Goal: Information Seeking & Learning: Learn about a topic

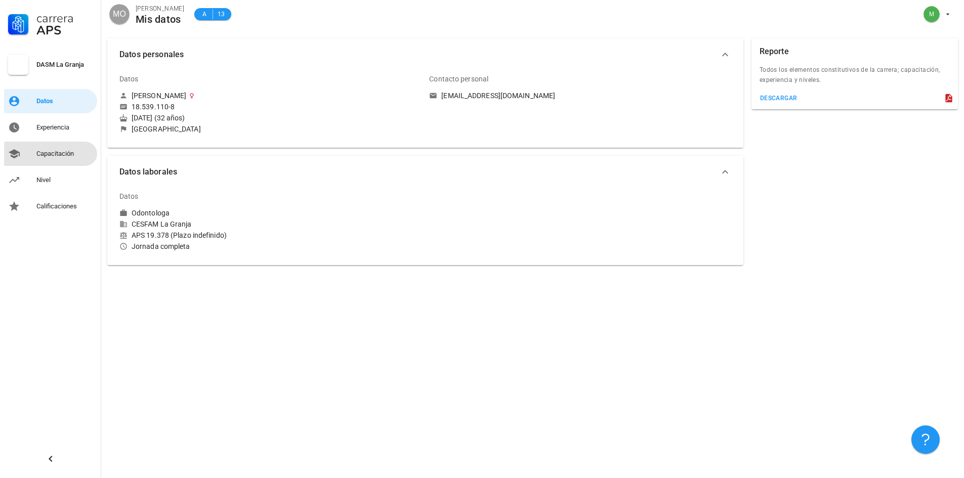
click at [56, 151] on div "Capacitación" at bounding box center [64, 154] width 57 height 8
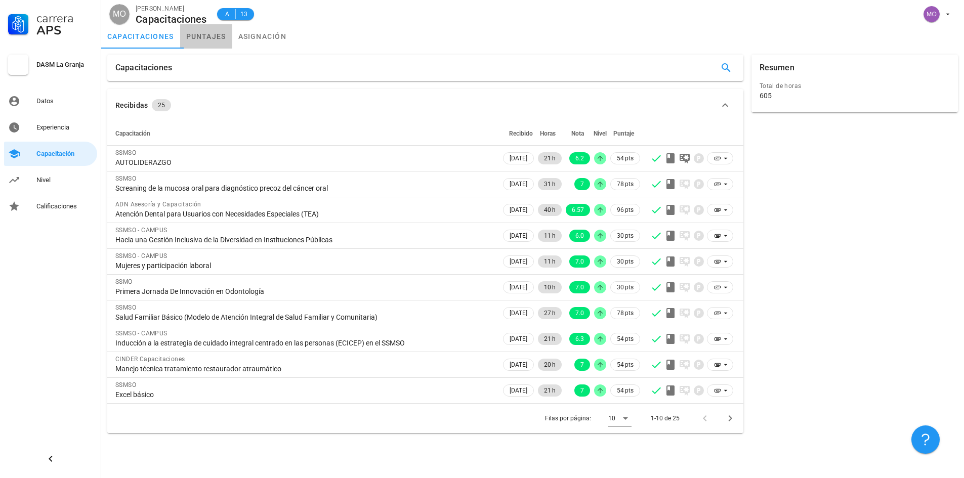
click at [188, 36] on link "puntajes" at bounding box center [206, 36] width 52 height 24
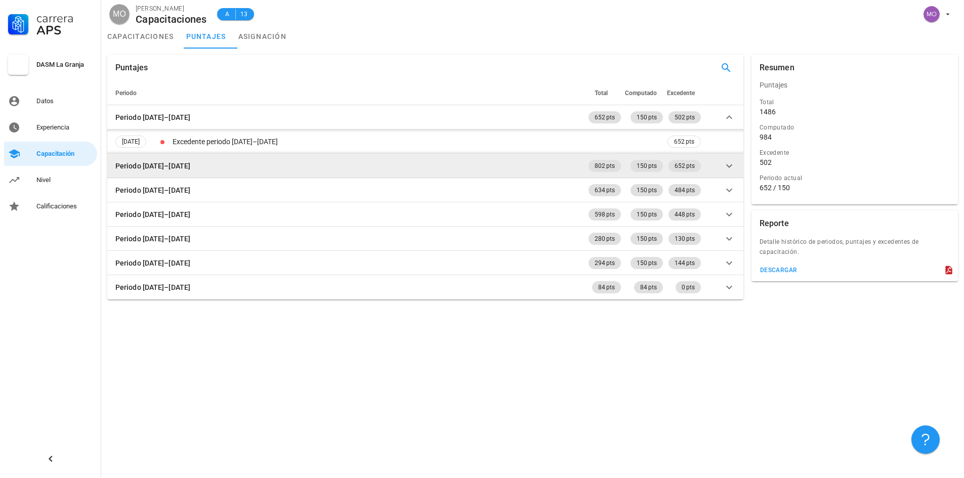
click at [441, 166] on td "Periodo [DATE]–[DATE]" at bounding box center [346, 166] width 479 height 24
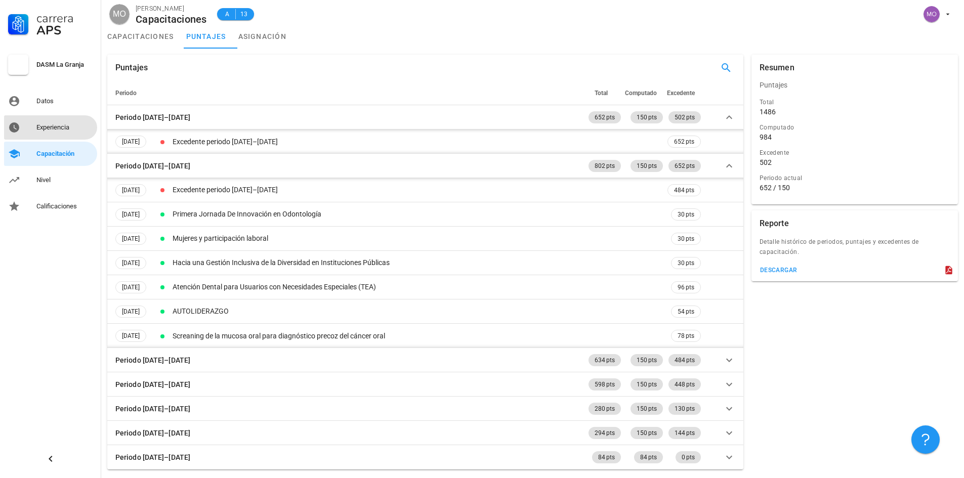
click at [39, 129] on div "Experiencia" at bounding box center [64, 127] width 57 height 8
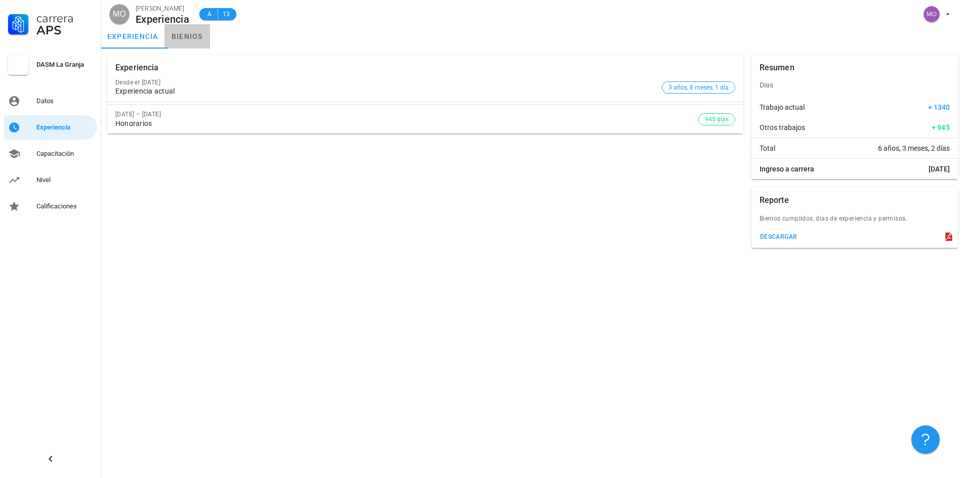
click at [183, 38] on link "bienios" at bounding box center [187, 36] width 46 height 24
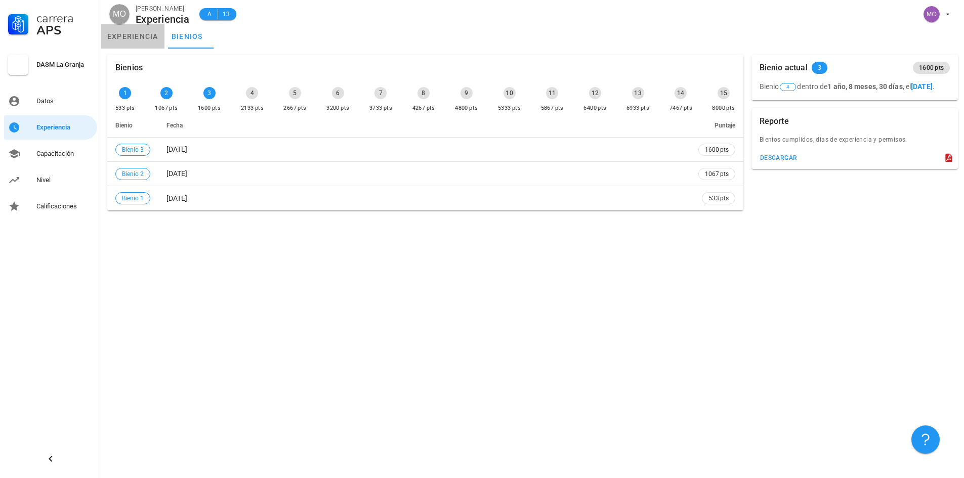
click at [140, 38] on link "experiencia" at bounding box center [132, 36] width 63 height 24
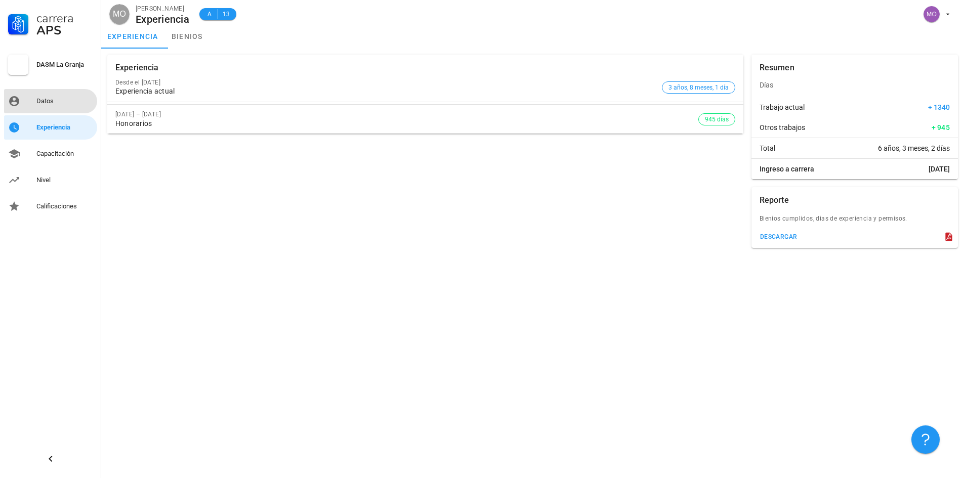
click at [65, 103] on div "Datos" at bounding box center [64, 101] width 57 height 8
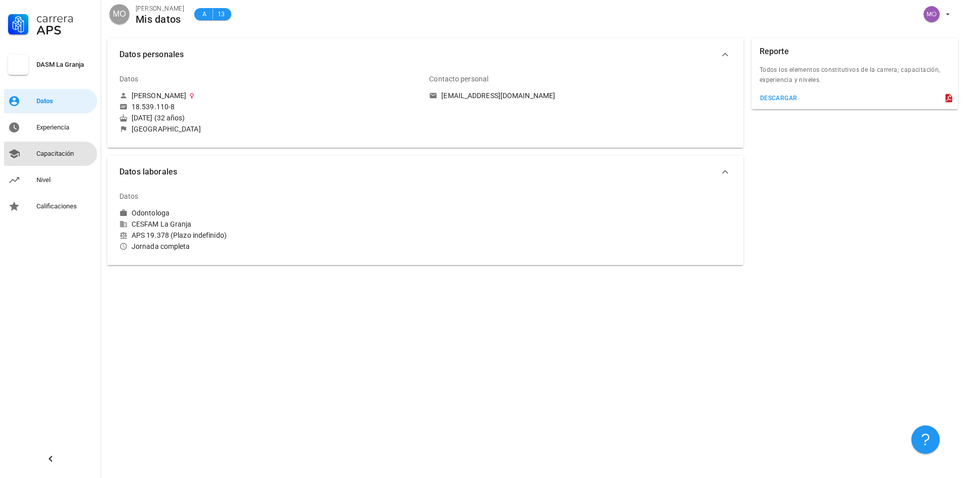
click at [45, 157] on div "Capacitación" at bounding box center [64, 154] width 57 height 8
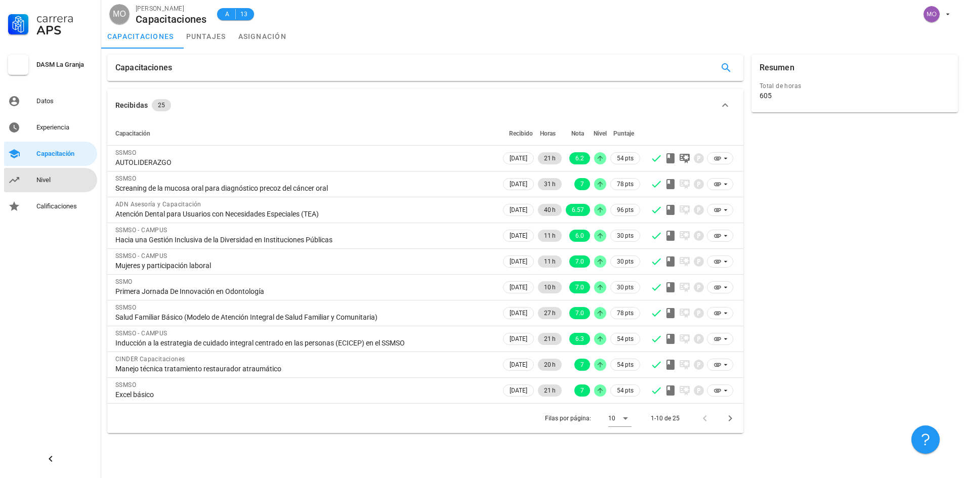
click at [38, 184] on div "Nivel" at bounding box center [64, 180] width 57 height 16
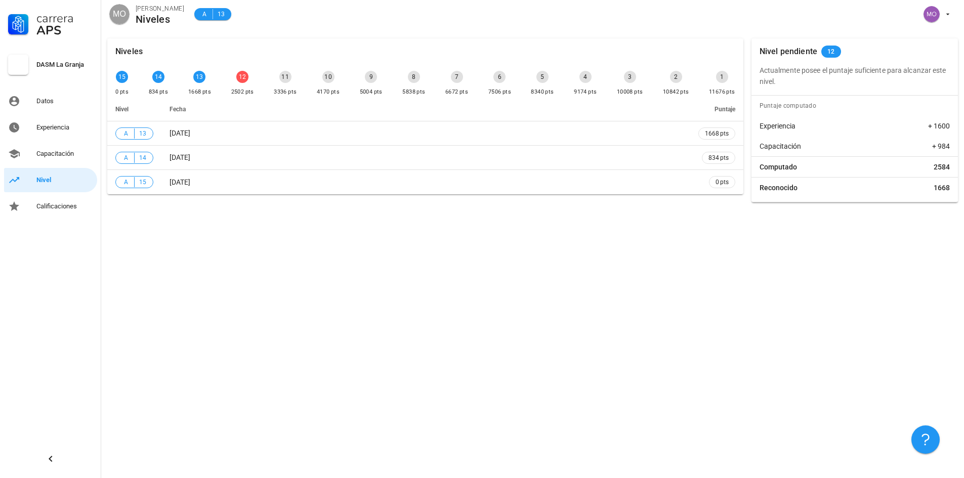
drag, startPoint x: 244, startPoint y: 80, endPoint x: 237, endPoint y: 84, distance: 8.6
click at [237, 84] on div "12 2502 pts" at bounding box center [242, 84] width 27 height 30
click at [241, 101] on th "Fecha" at bounding box center [425, 109] width 529 height 24
click at [347, 383] on div "Niveles 15 0 pts 14 834 pts 13 1668 pts 12 2502 pts 11 3336 pts 10 4170 pts 9 5…" at bounding box center [532, 255] width 863 height 446
click at [69, 155] on div "Capacitación" at bounding box center [64, 154] width 57 height 8
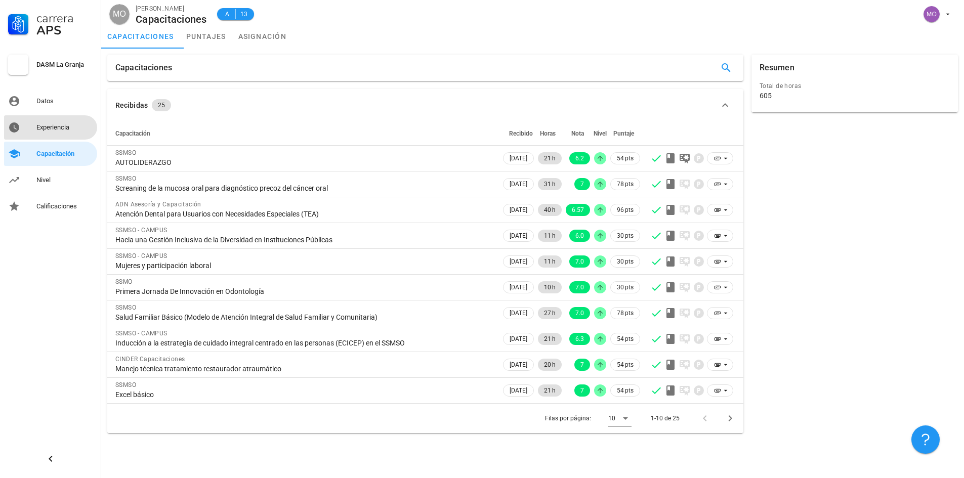
click at [62, 119] on div "Experiencia" at bounding box center [64, 127] width 57 height 16
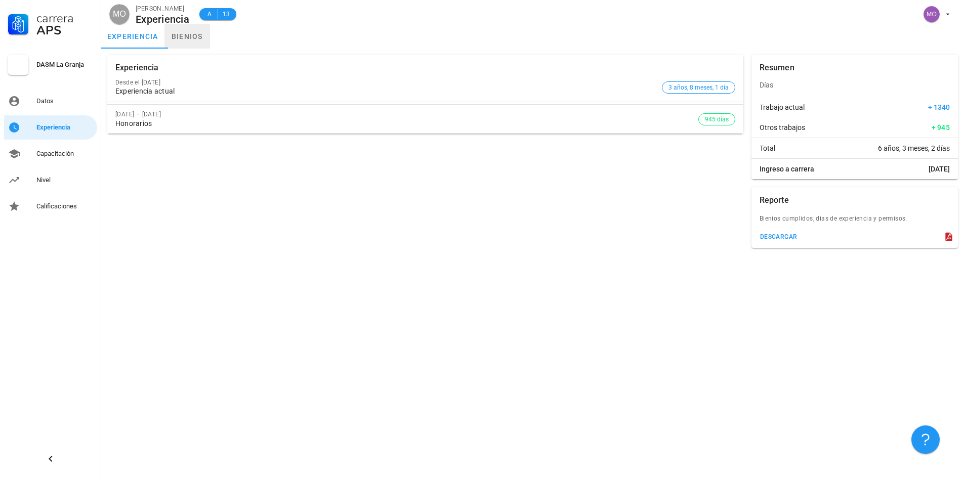
click at [186, 36] on link "bienios" at bounding box center [187, 36] width 46 height 24
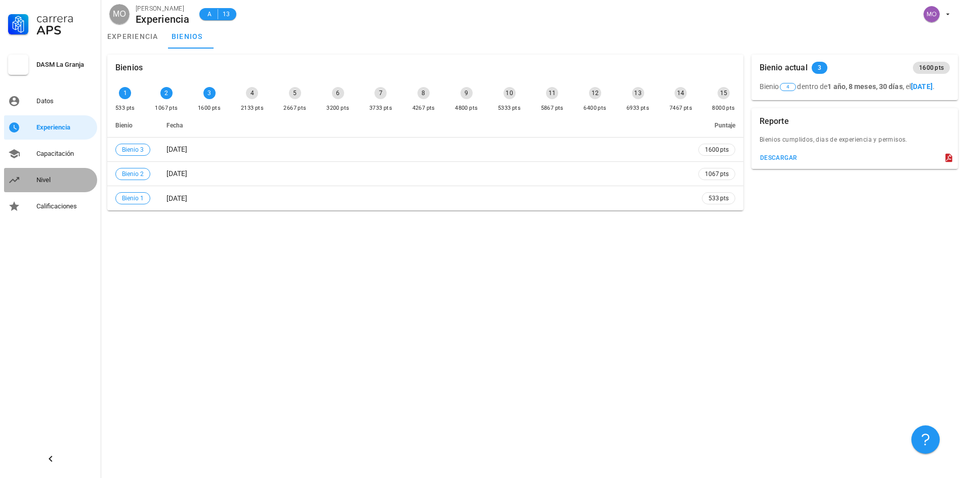
click at [82, 173] on div "Nivel" at bounding box center [64, 180] width 57 height 16
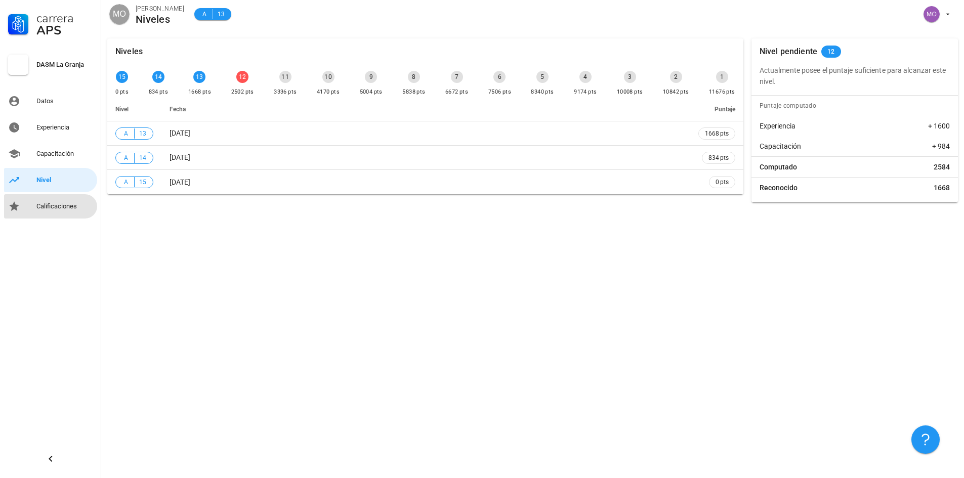
click at [64, 207] on div "Calificaciones" at bounding box center [64, 206] width 57 height 8
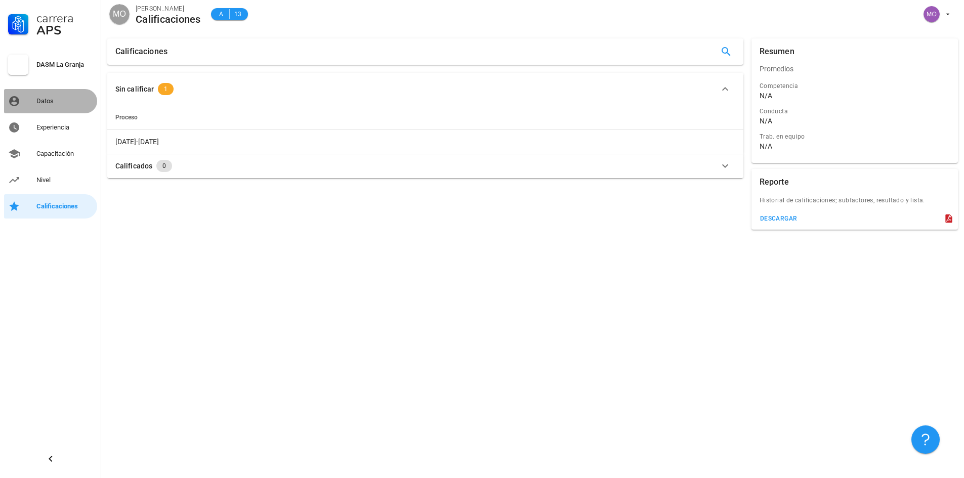
click at [60, 101] on div "Datos" at bounding box center [64, 101] width 57 height 8
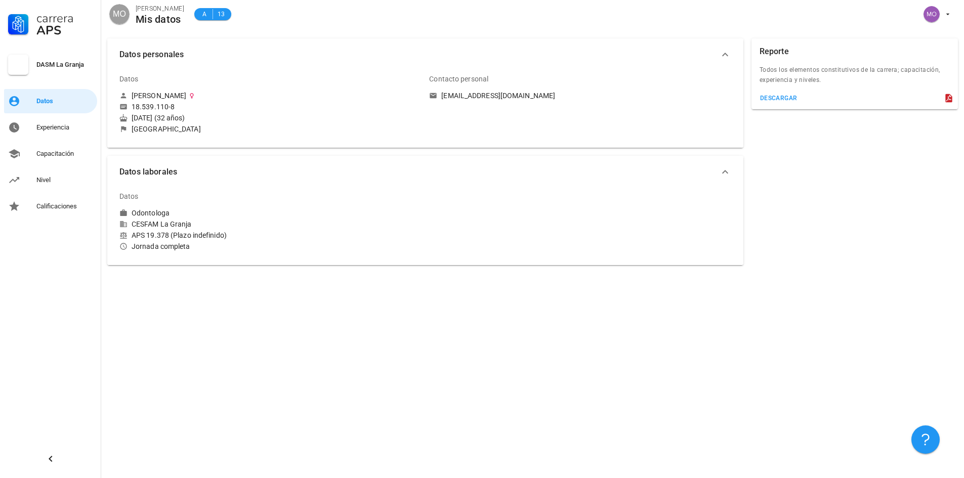
click at [210, 277] on div "Datos personales Datos [PERSON_NAME] 18.539.110-8 [DATE] (32 años) [GEOGRAPHIC_…" at bounding box center [532, 255] width 863 height 446
click at [733, 162] on button "Datos laborales" at bounding box center [425, 172] width 636 height 32
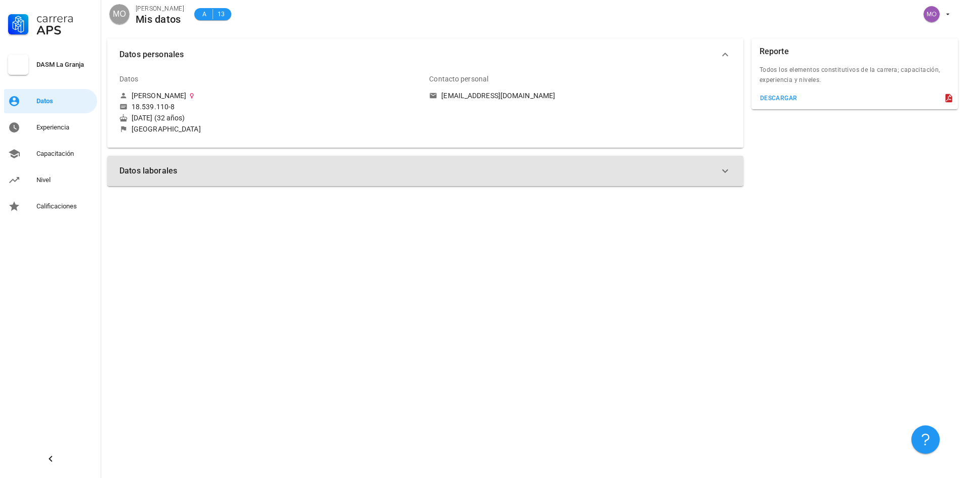
click at [733, 164] on button "Datos laborales" at bounding box center [425, 171] width 636 height 30
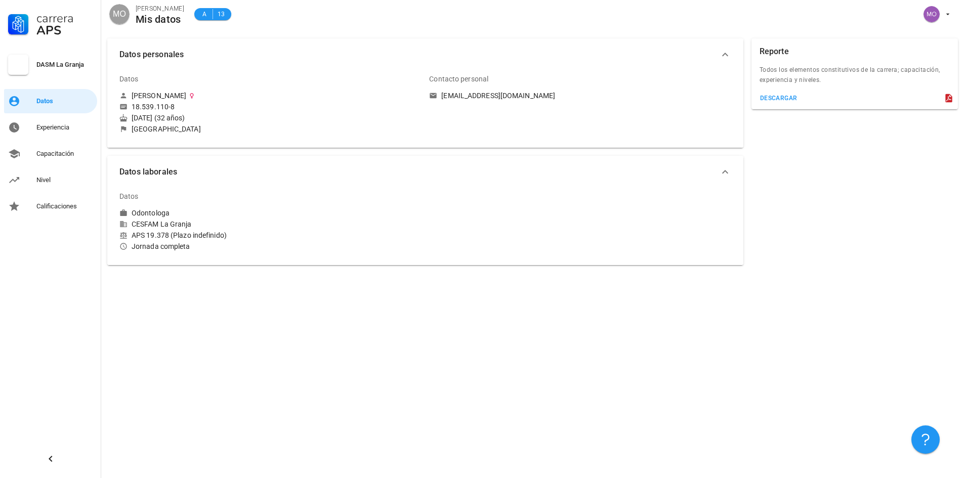
click at [137, 101] on div "Datos [PERSON_NAME] 18.539.110-8 [DATE] (32 años) [GEOGRAPHIC_DATA]" at bounding box center [270, 100] width 302 height 67
click at [133, 86] on div "Datos" at bounding box center [128, 79] width 19 height 24
click at [949, 11] on icon "button" at bounding box center [948, 14] width 8 height 8
click at [787, 19] on div "MO MONSERRAT ORTEGA Mis datos A 13" at bounding box center [532, 16] width 863 height 32
click at [450, 379] on div "Datos personales Datos [PERSON_NAME] 18.539.110-8 [DATE] (32 años) [GEOGRAPHIC_…" at bounding box center [532, 255] width 863 height 446
